Goal: Information Seeking & Learning: Learn about a topic

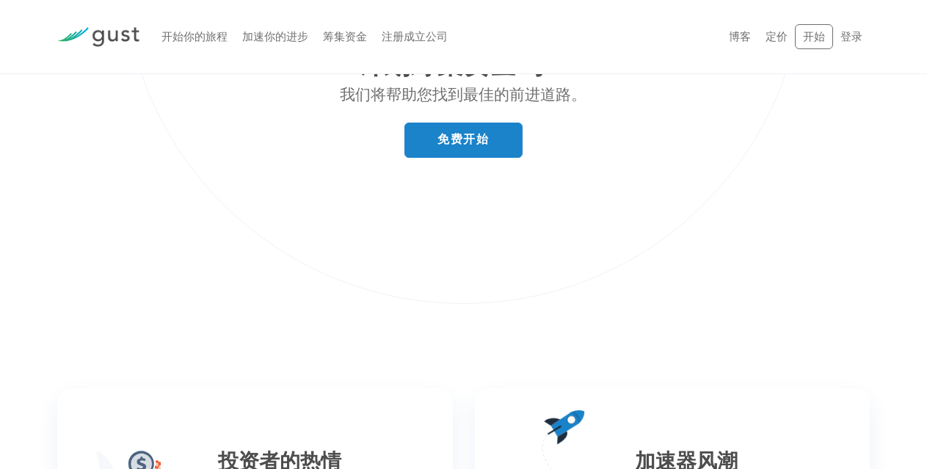
scroll to position [5654, 0]
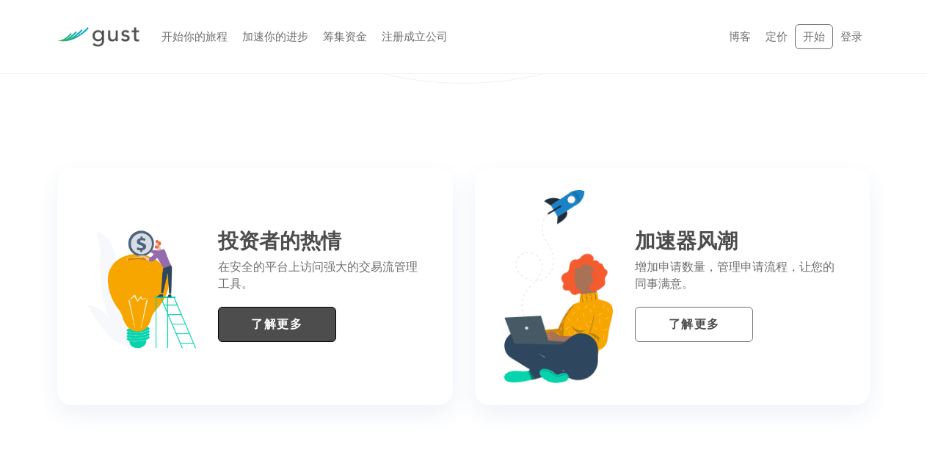
click at [287, 307] on link "了解更多" at bounding box center [277, 324] width 118 height 35
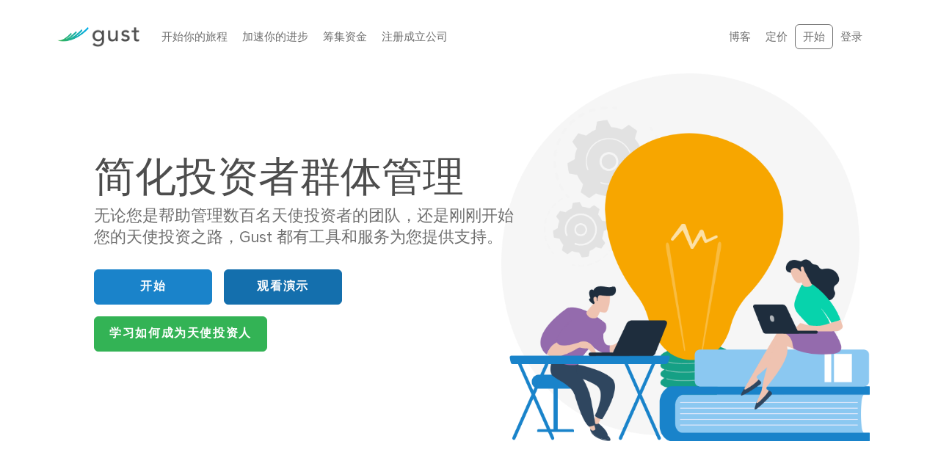
click at [268, 289] on font "观看演示" at bounding box center [282, 286] width 51 height 15
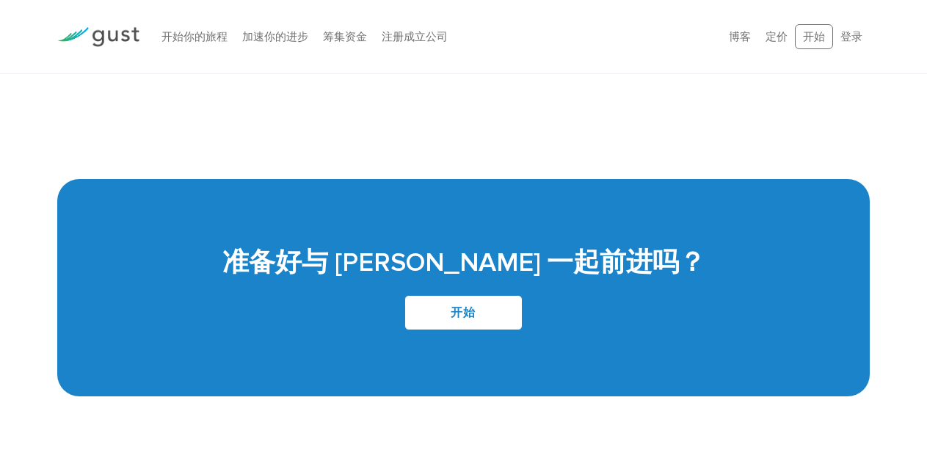
scroll to position [3249, 0]
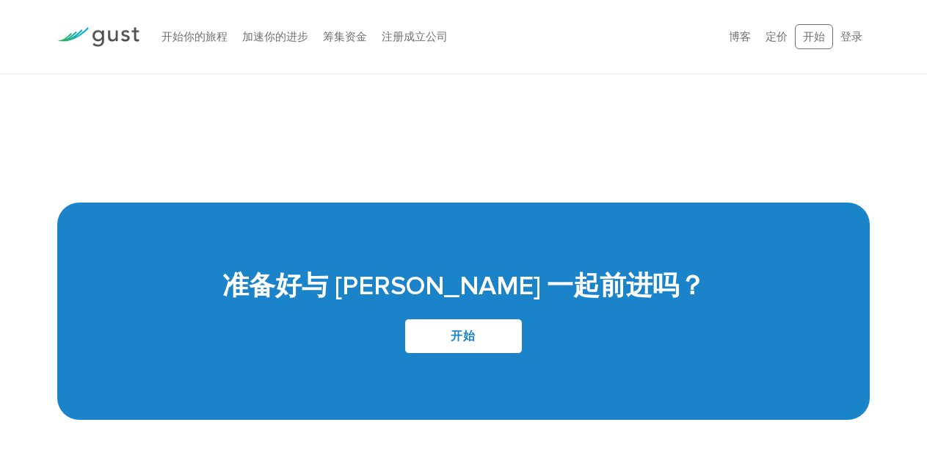
click at [433, 329] on link "开始" at bounding box center [464, 336] width 118 height 35
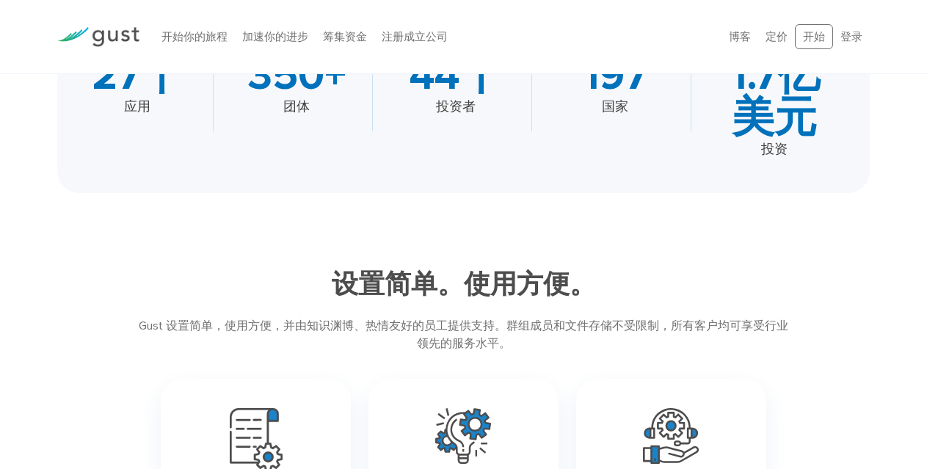
scroll to position [605, 0]
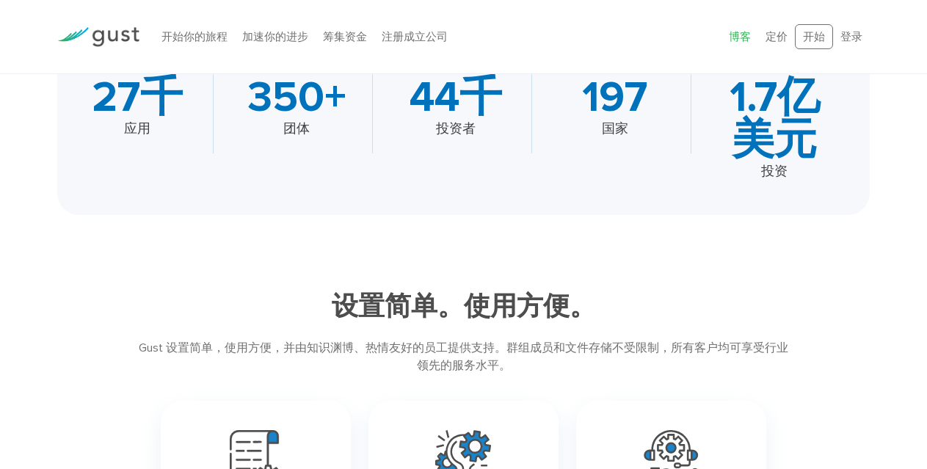
click at [748, 40] on font "博客" at bounding box center [740, 36] width 22 height 13
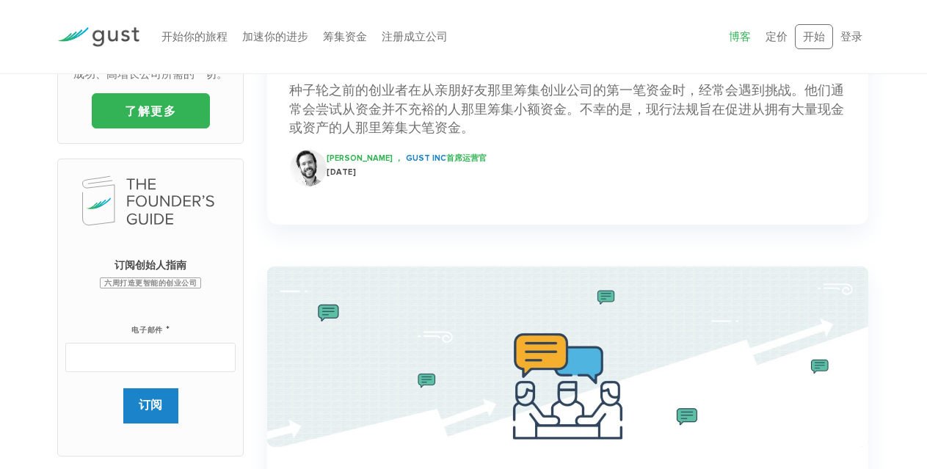
scroll to position [659, 0]
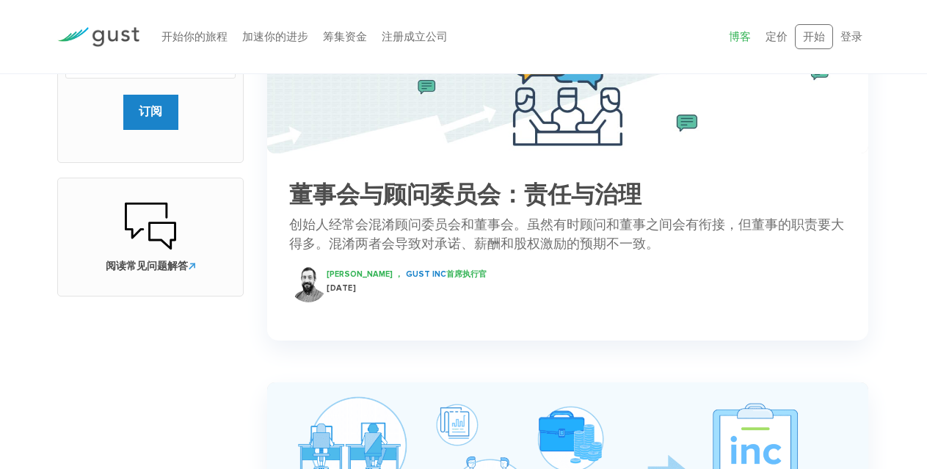
click at [355, 274] on font "Peter Swan ，" at bounding box center [365, 274] width 76 height 10
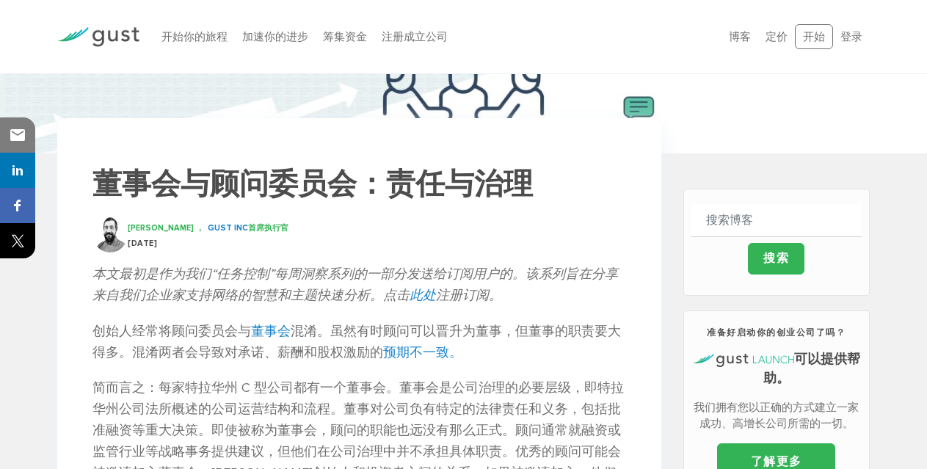
scroll to position [220, 0]
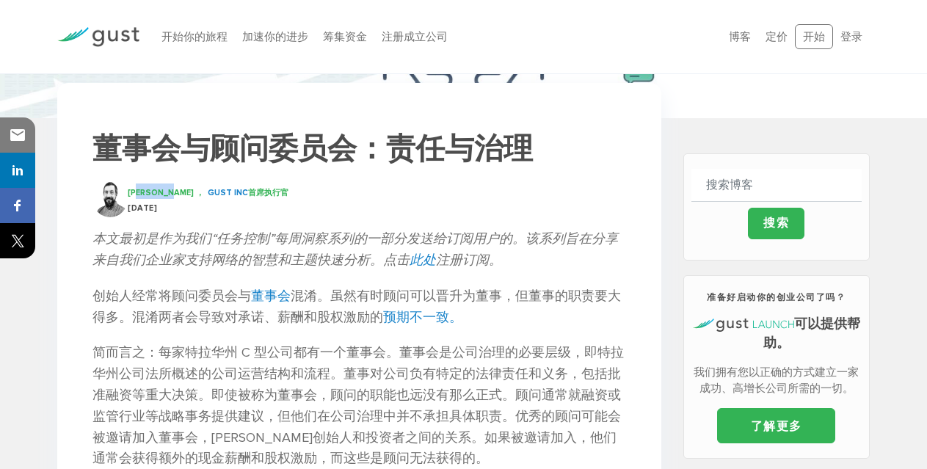
drag, startPoint x: 174, startPoint y: 190, endPoint x: 138, endPoint y: 189, distance: 36.0
click at [138, 189] on font "Peter Swan ，" at bounding box center [166, 193] width 76 height 10
click at [175, 195] on font "Peter Swan ，" at bounding box center [166, 193] width 76 height 10
drag, startPoint x: 177, startPoint y: 195, endPoint x: 129, endPoint y: 189, distance: 48.1
click at [129, 189] on font "Peter Swan ，" at bounding box center [166, 193] width 76 height 10
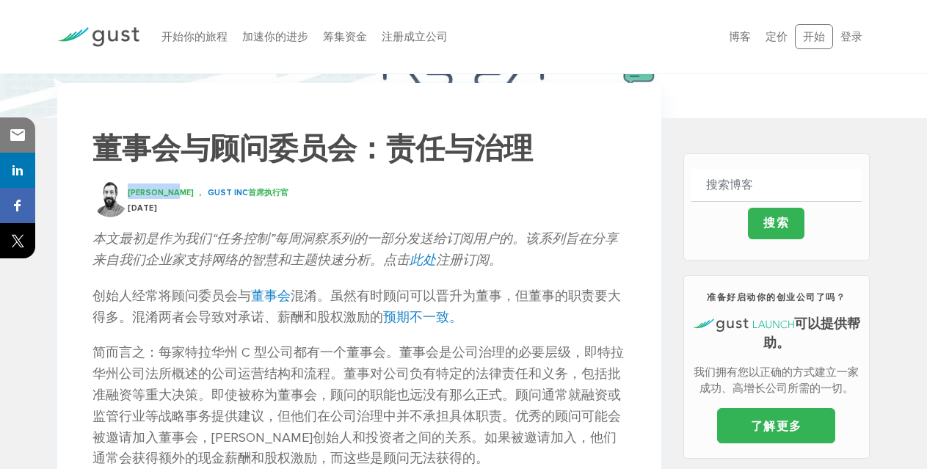
copy font "Peter Swan"
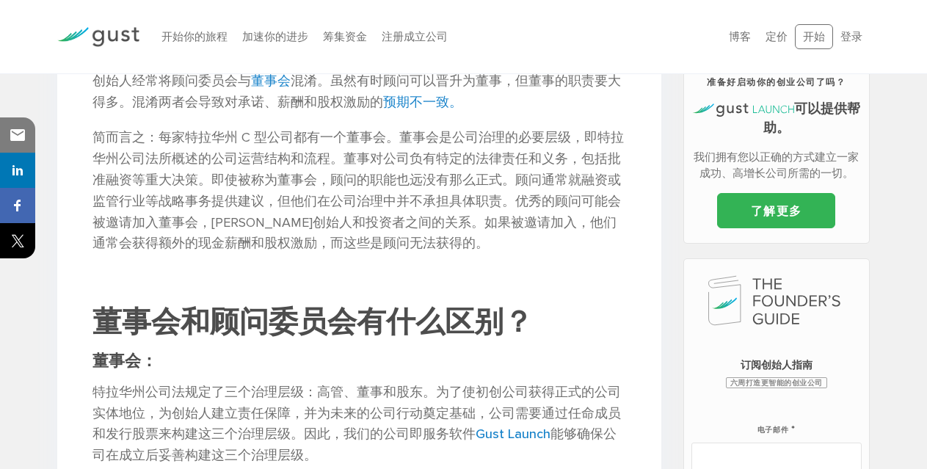
scroll to position [294, 0]
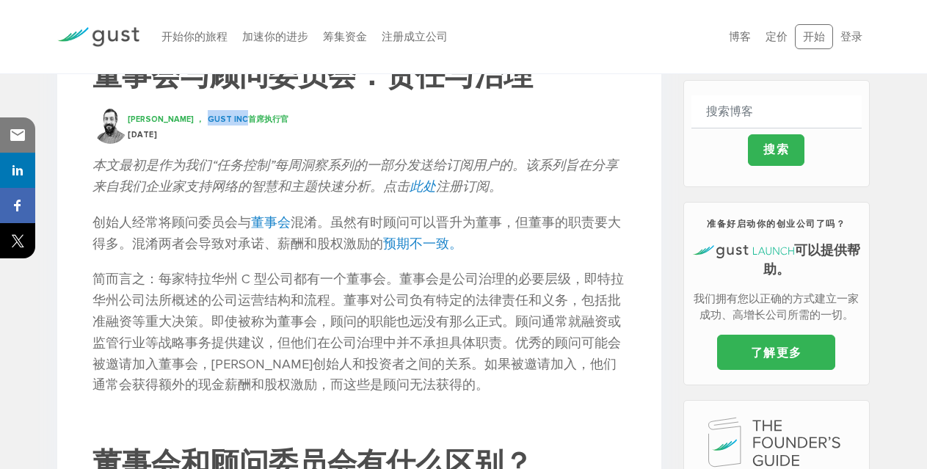
drag, startPoint x: 189, startPoint y: 120, endPoint x: 227, endPoint y: 116, distance: 37.7
click at [227, 116] on div "Peter Swan ， Gust INC 首席执行官" at bounding box center [377, 117] width 498 height 15
copy font "Gust INC"
drag, startPoint x: 129, startPoint y: 116, endPoint x: 176, endPoint y: 118, distance: 46.3
click at [176, 118] on font "Peter Swan ，" at bounding box center [166, 120] width 76 height 10
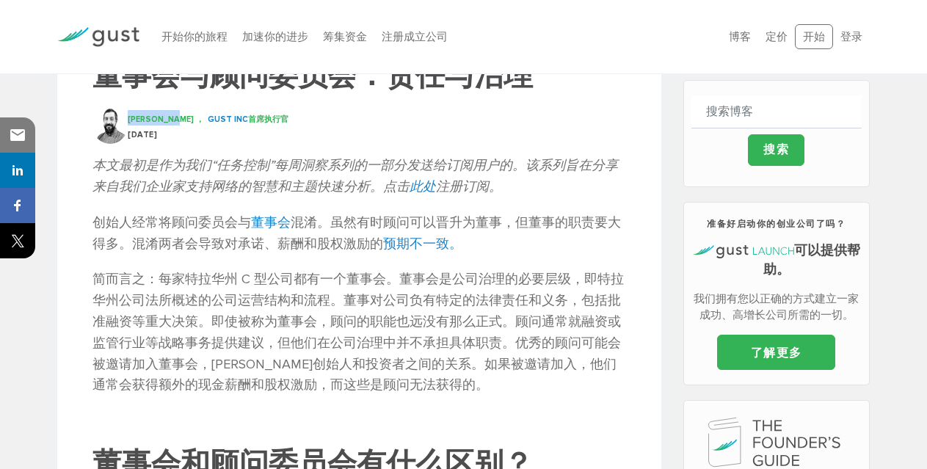
copy font "Peter Swan"
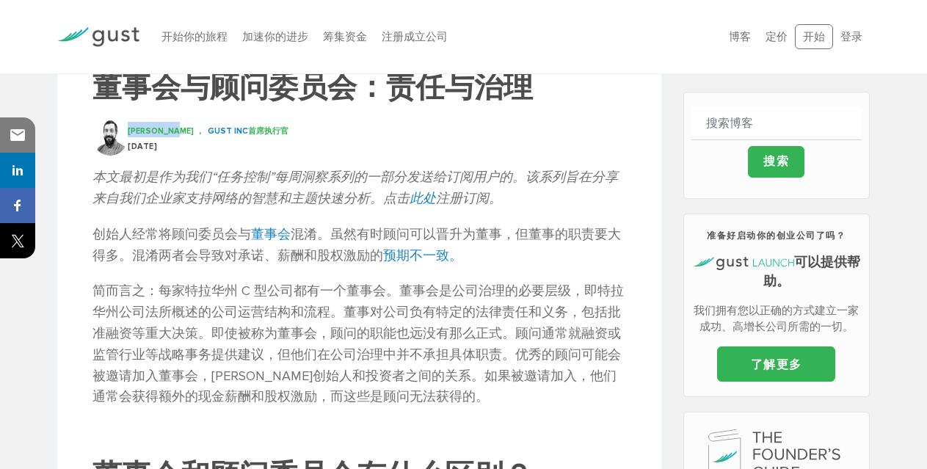
scroll to position [0, 0]
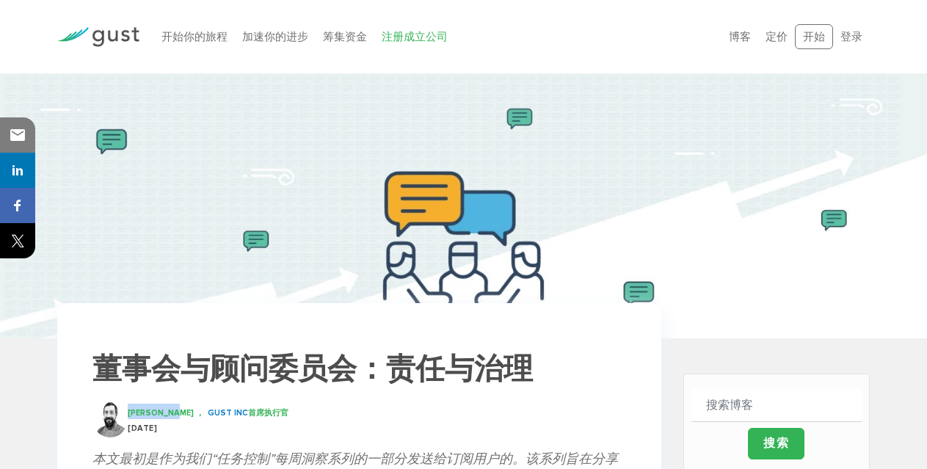
click at [406, 35] on font "注册成立公司" at bounding box center [415, 36] width 66 height 13
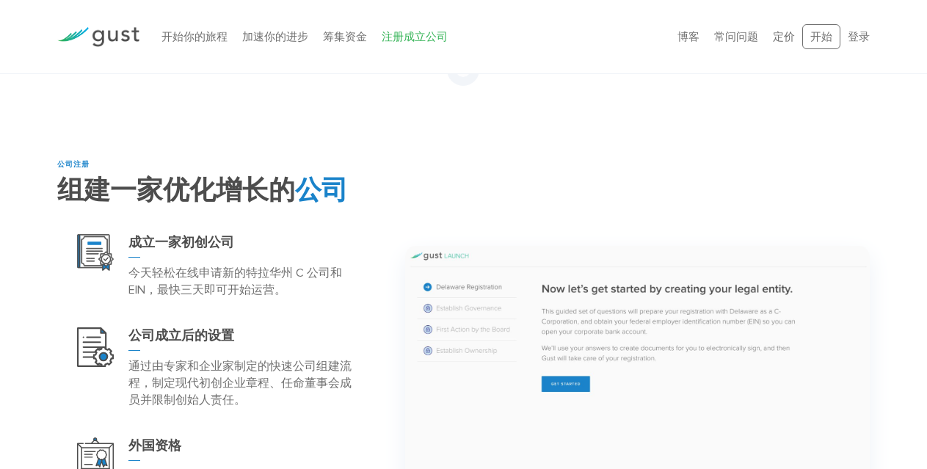
scroll to position [514, 0]
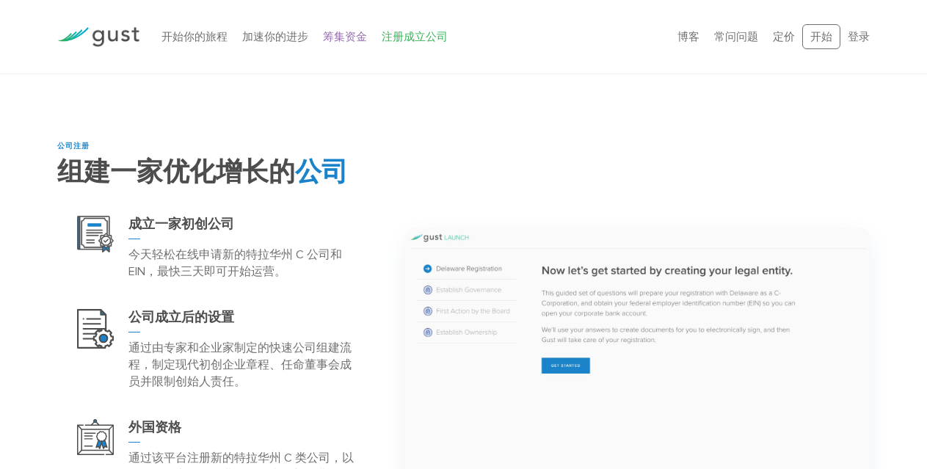
click at [337, 41] on font "筹集资金" at bounding box center [345, 36] width 44 height 13
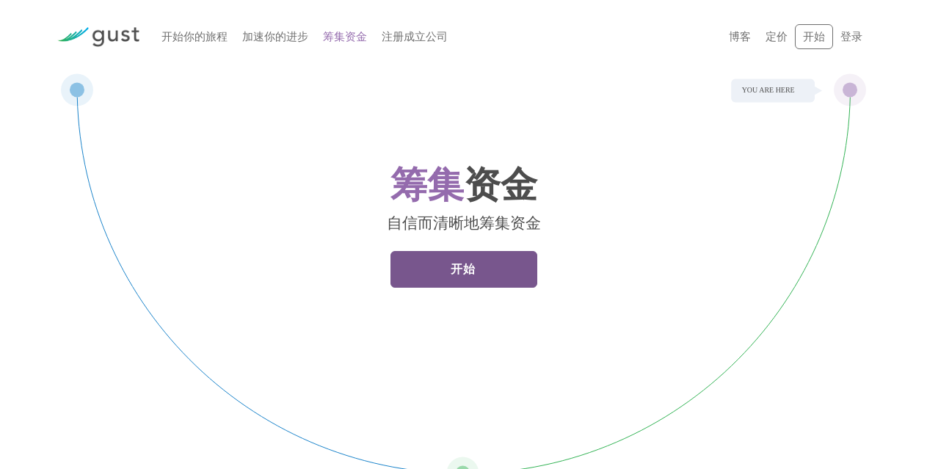
click at [463, 272] on font "开始" at bounding box center [464, 269] width 26 height 15
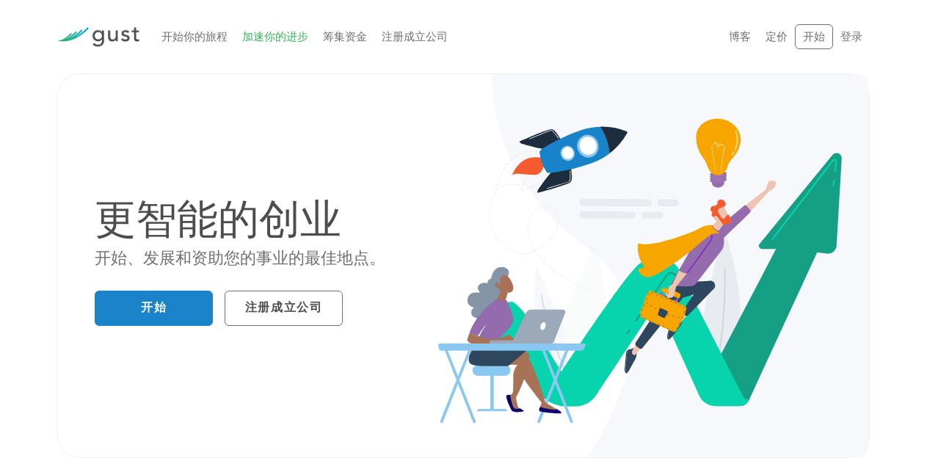
click at [293, 39] on font "加速你的进步" at bounding box center [275, 36] width 66 height 13
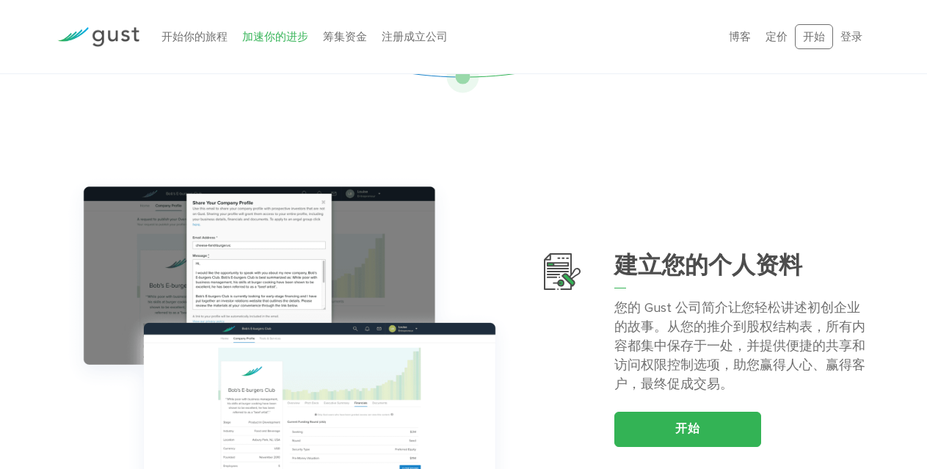
scroll to position [514, 0]
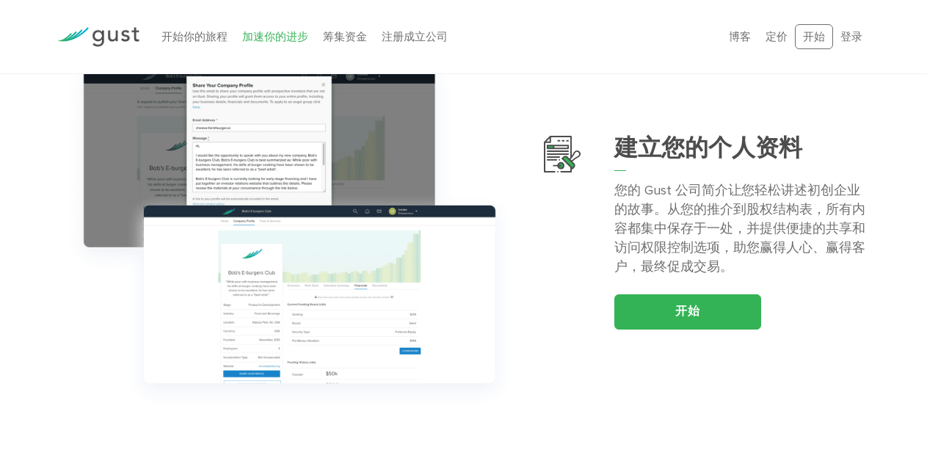
click at [170, 29] on li "开始你的旅程" at bounding box center [195, 37] width 66 height 17
click at [193, 35] on font "开始你的旅程" at bounding box center [195, 36] width 66 height 13
